Goal: Information Seeking & Learning: Check status

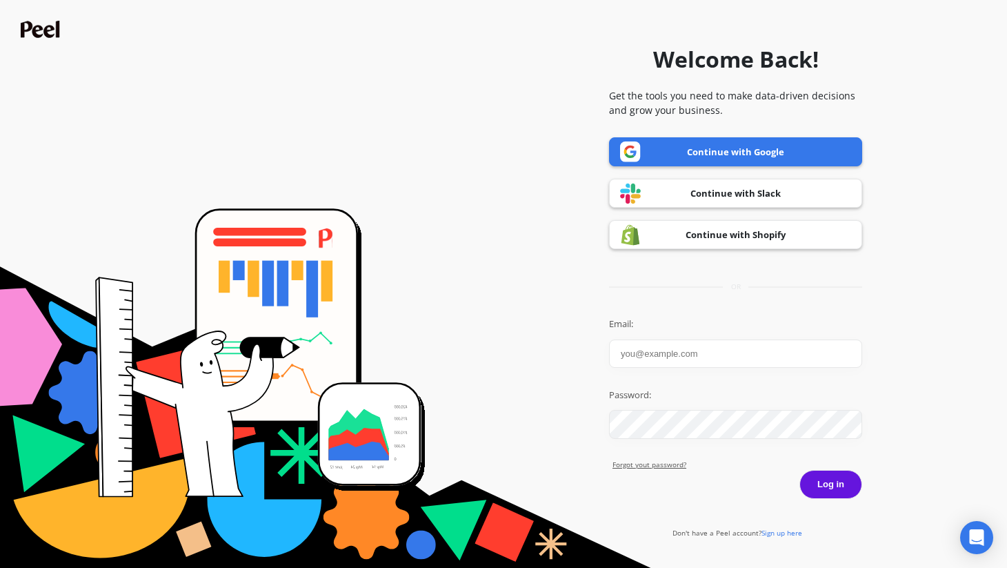
click at [659, 353] on input "Email:" at bounding box center [735, 353] width 253 height 28
click at [668, 159] on link "Continue with Google" at bounding box center [735, 151] width 253 height 29
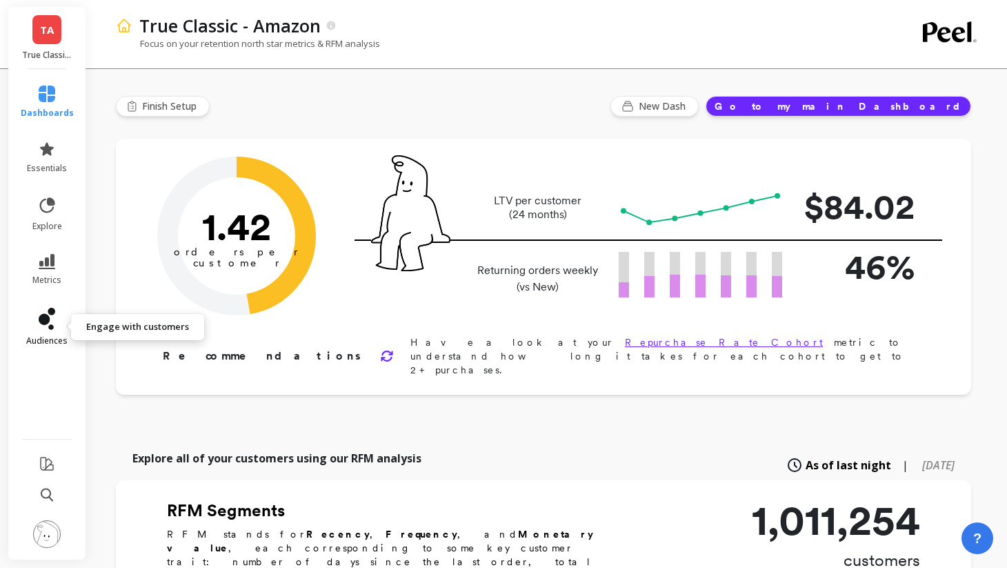
click at [54, 329] on icon at bounding box center [47, 319] width 17 height 22
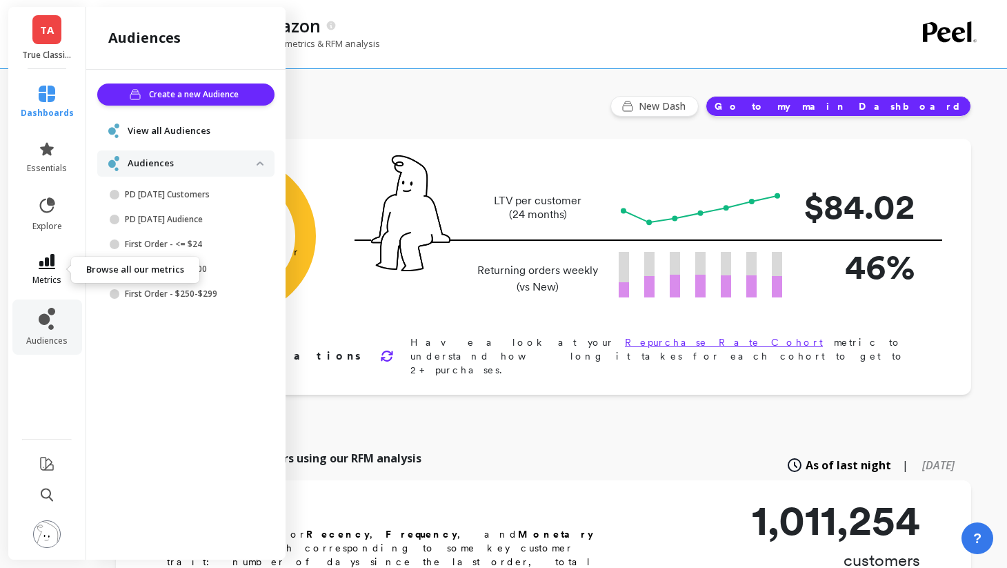
click at [53, 270] on link "metrics" at bounding box center [47, 270] width 53 height 32
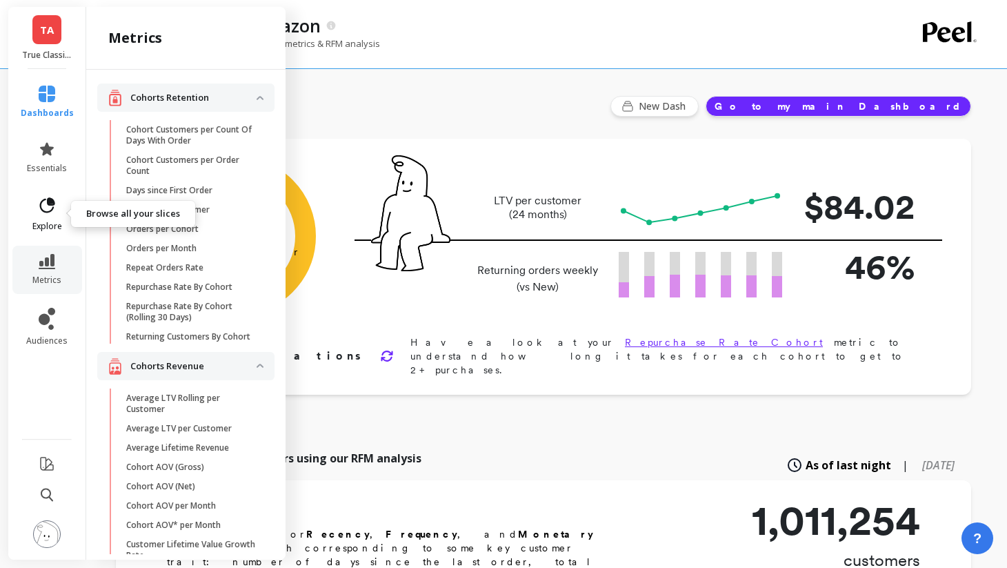
click at [47, 203] on icon at bounding box center [47, 204] width 15 height 15
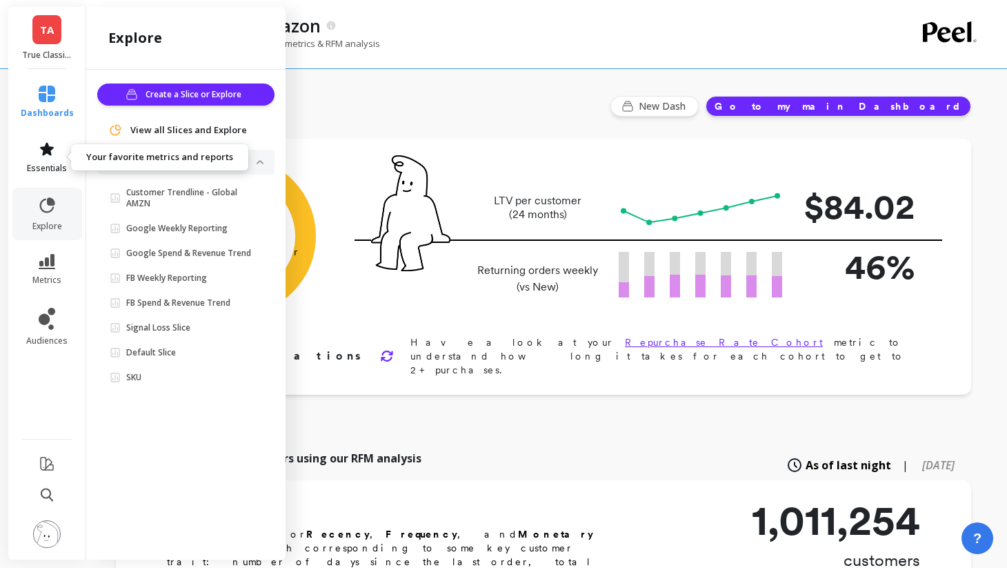
click at [47, 170] on span "essentials" at bounding box center [47, 168] width 40 height 11
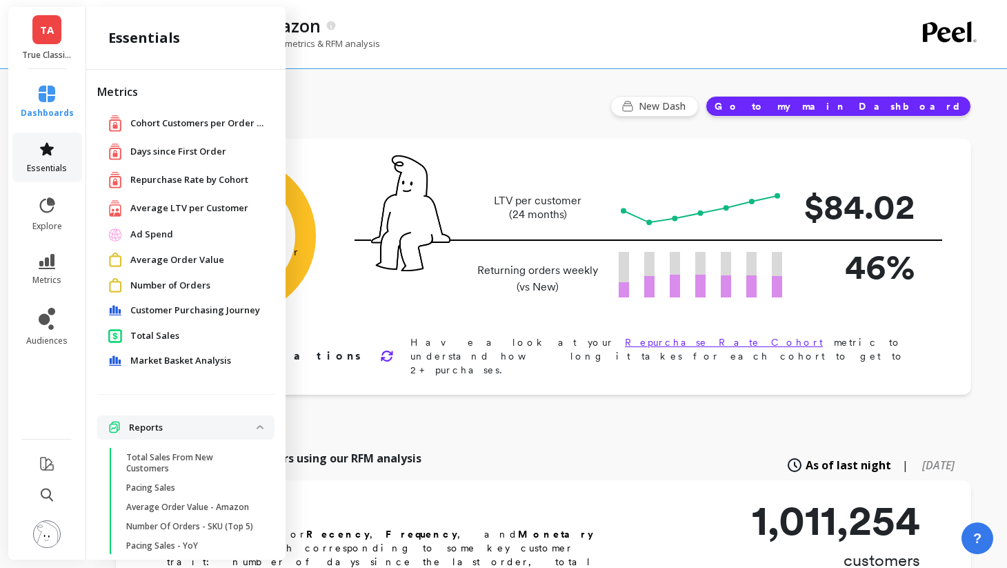
scroll to position [29, 0]
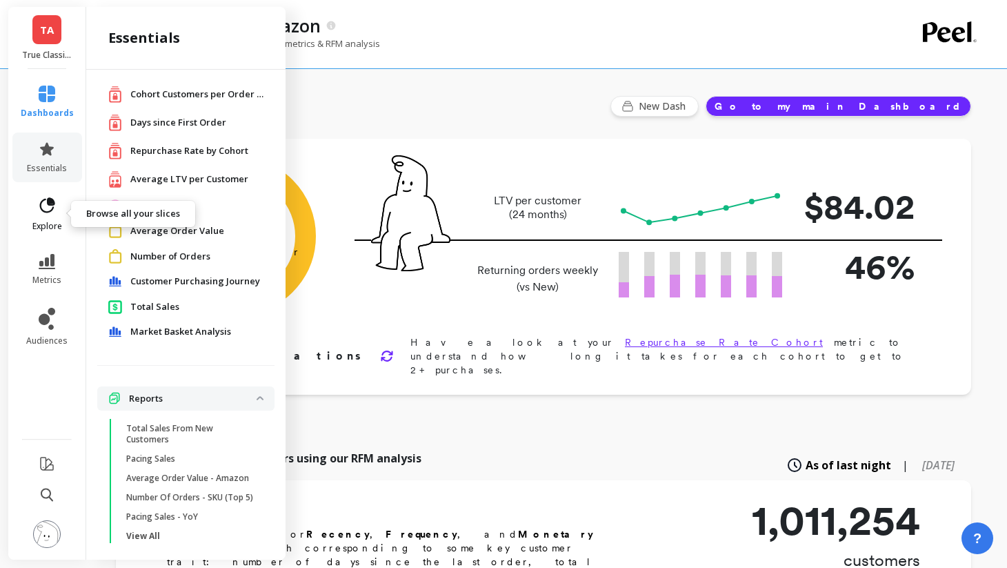
click at [30, 219] on link "explore" at bounding box center [47, 214] width 53 height 36
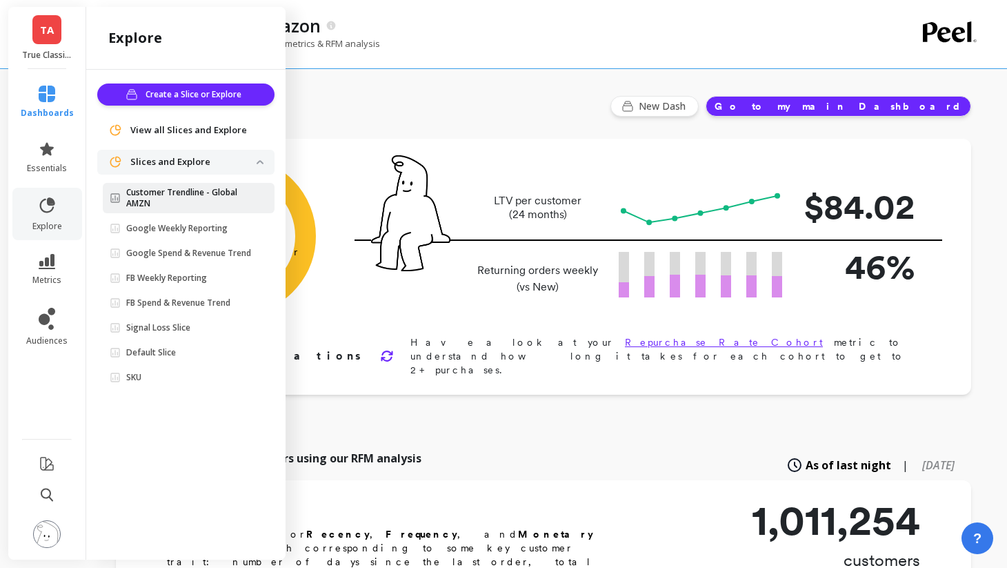
click at [179, 203] on p "Customer Trendline - Global AMZN" at bounding box center [191, 198] width 130 height 22
